Goal: Navigation & Orientation: Find specific page/section

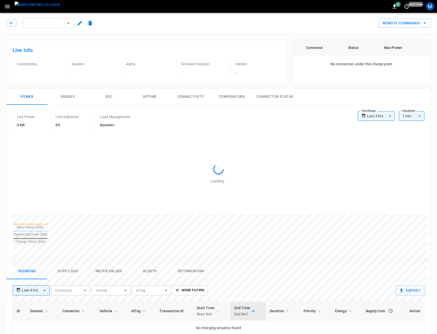
click at [32, 8] on img "menu" at bounding box center [37, 5] width 45 height 6
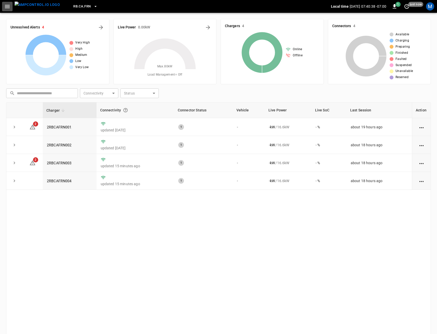
click at [7, 6] on icon "button" at bounding box center [7, 6] width 6 height 6
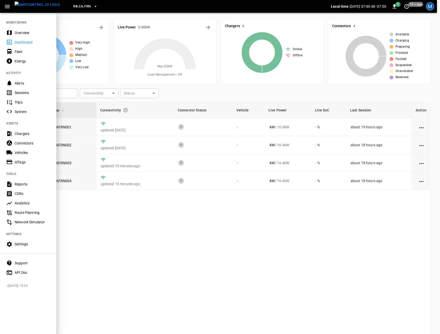
click at [431, 12] on div "RB.CA.FRN Local time 2025-09-16 07:40:48 -07:00 1 10 s ago M" at bounding box center [218, 6] width 437 height 13
click at [427, 6] on div "M" at bounding box center [430, 6] width 8 height 8
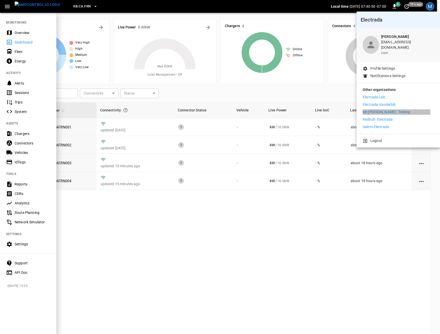
click at [374, 109] on p "Mt [PERSON_NAME] - Testing" at bounding box center [385, 111] width 47 height 5
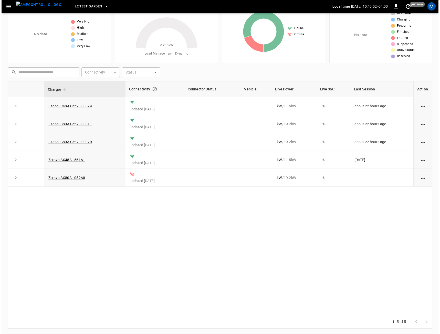
scroll to position [22, 0]
click at [11, 10] on button "button" at bounding box center [7, 6] width 10 height 9
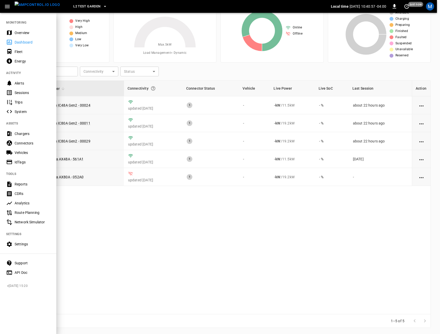
click at [29, 242] on div "Settings" at bounding box center [33, 243] width 36 height 5
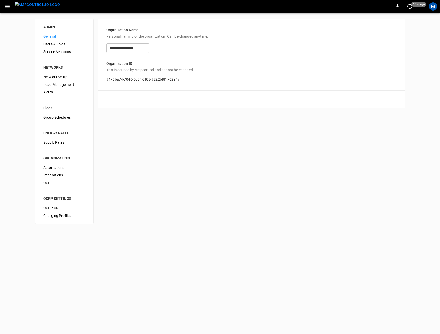
click at [35, 8] on img "menu" at bounding box center [37, 5] width 45 height 6
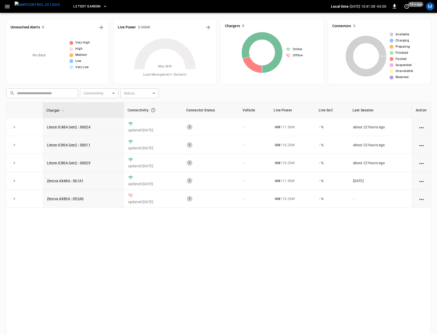
click at [4, 8] on icon "button" at bounding box center [7, 6] width 6 height 6
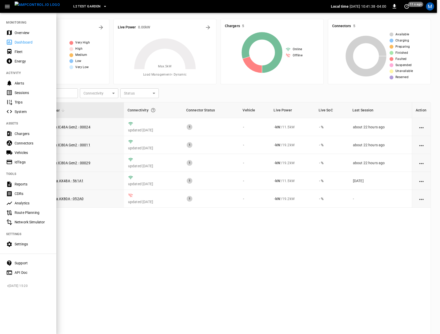
click at [187, 234] on div at bounding box center [220, 167] width 440 height 334
